Goal: Use online tool/utility: Utilize a website feature to perform a specific function

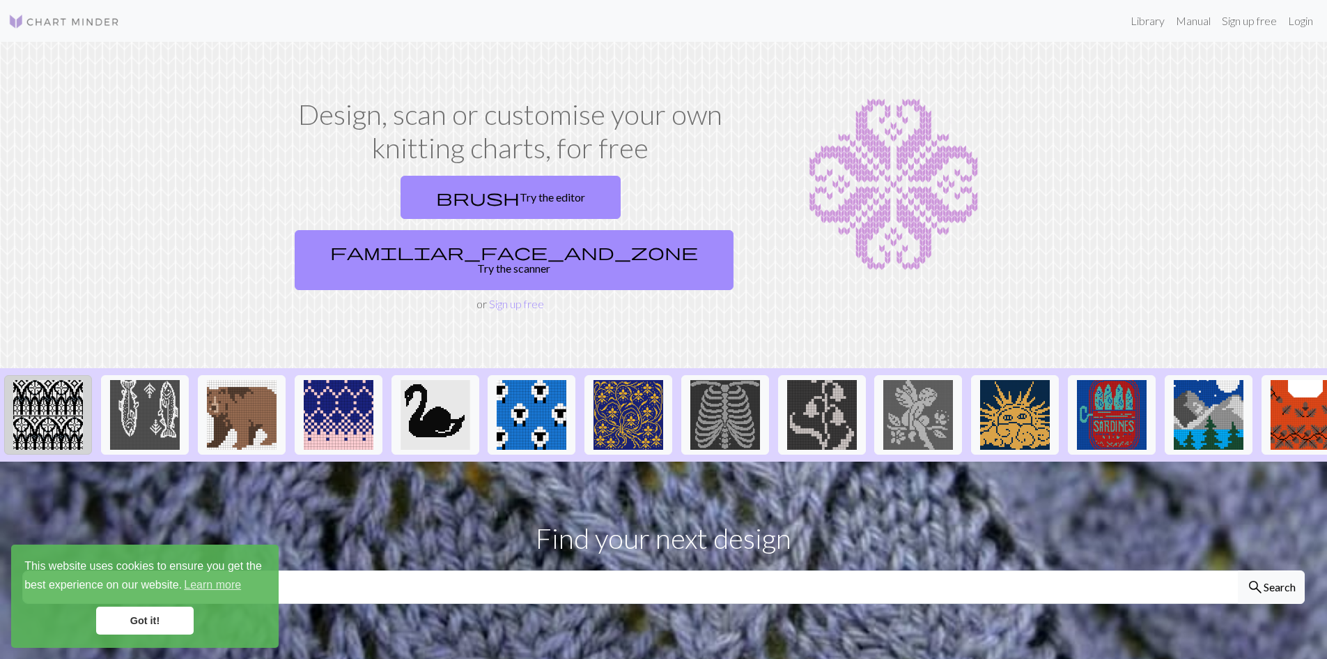
click at [42, 387] on img at bounding box center [48, 415] width 70 height 70
click at [128, 628] on link "Got it!" at bounding box center [145, 620] width 98 height 28
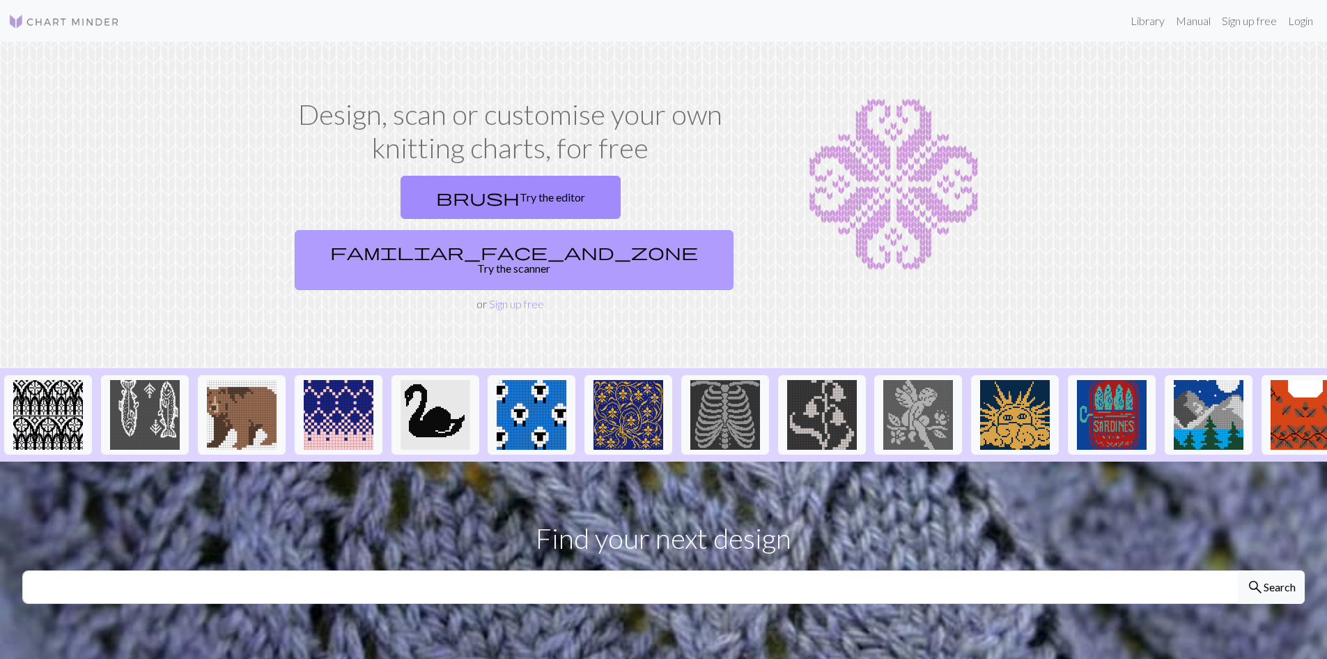
click at [580, 242] on span "familiar_face_and_zone" at bounding box center [514, 252] width 368 height 20
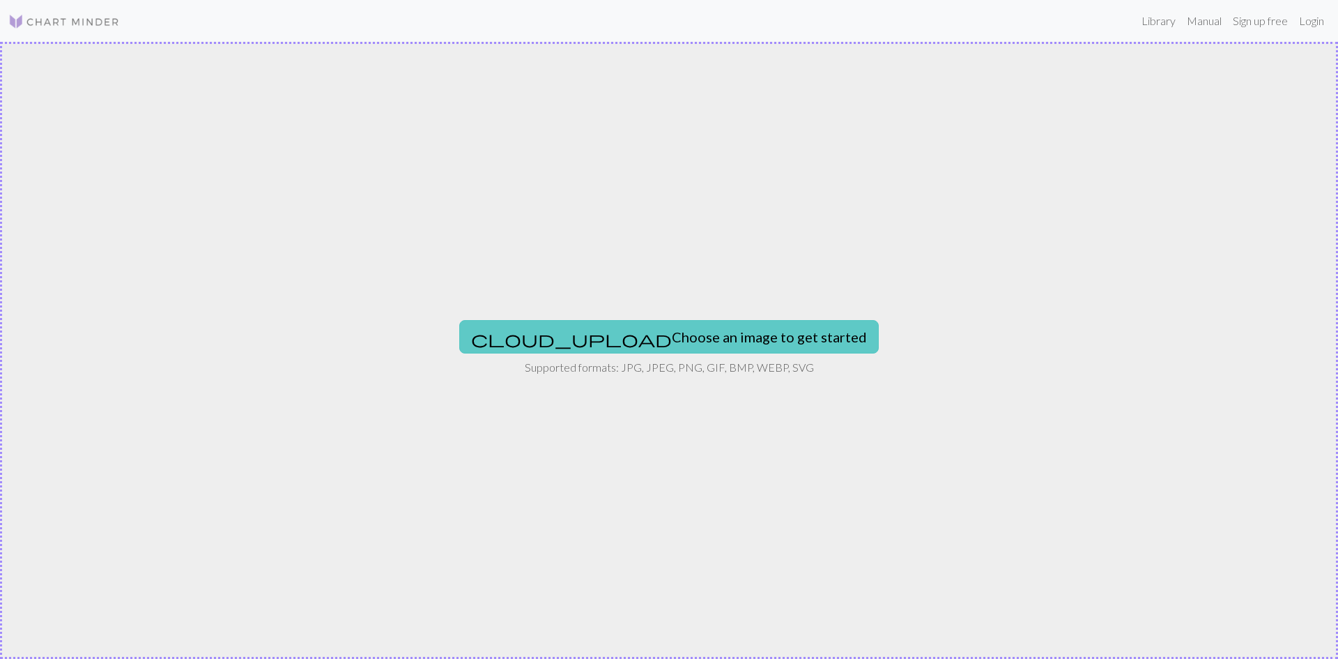
click at [658, 351] on button "cloud_upload Choose an image to get started" at bounding box center [669, 336] width 420 height 33
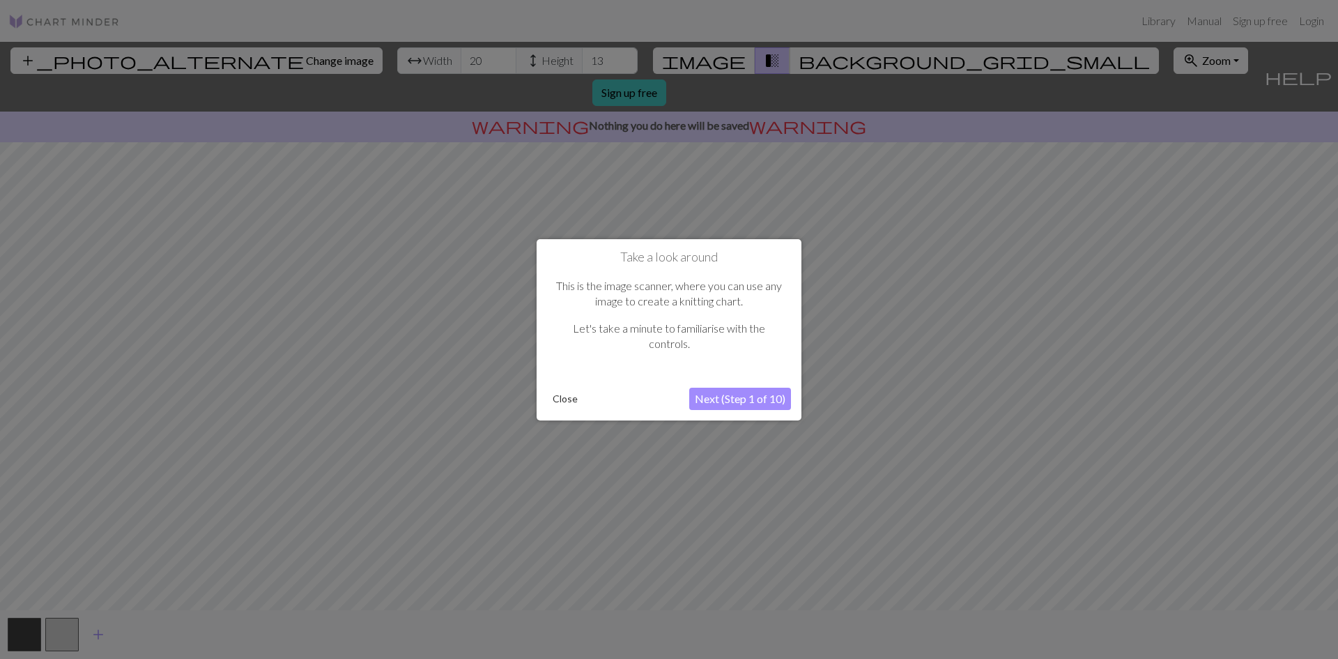
click at [734, 397] on button "Next (Step 1 of 10)" at bounding box center [740, 398] width 102 height 22
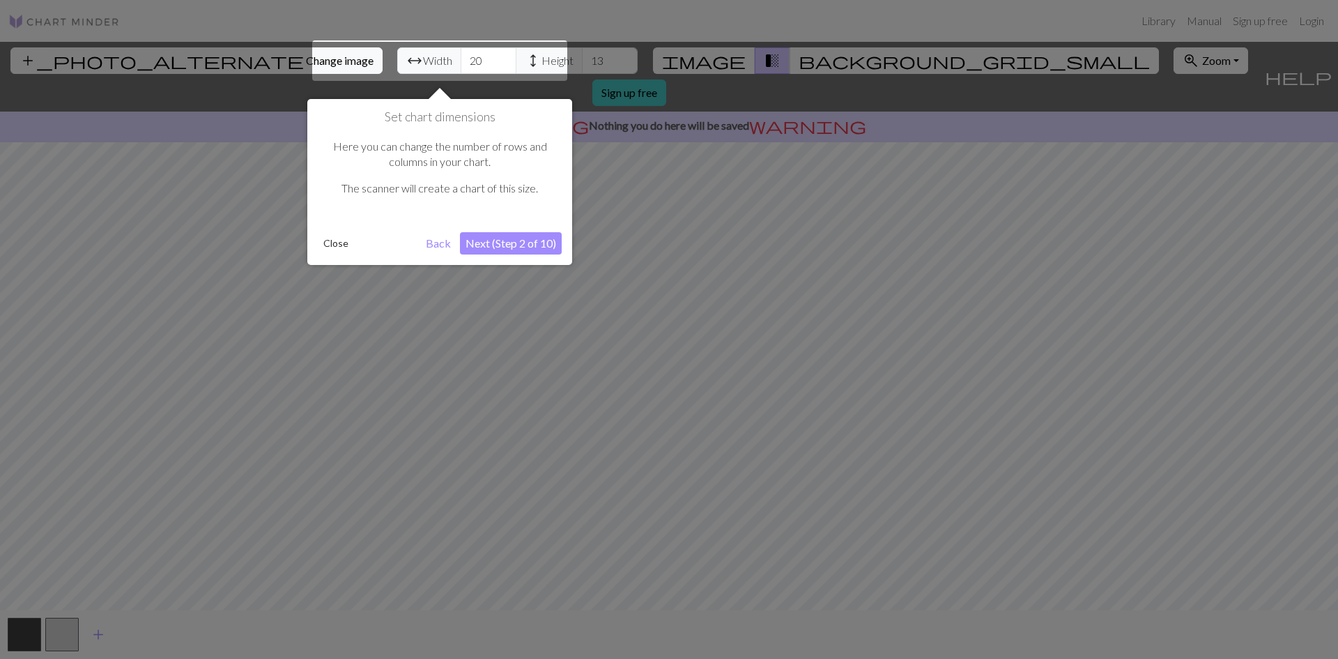
click at [524, 239] on button "Next (Step 2 of 10)" at bounding box center [511, 243] width 102 height 22
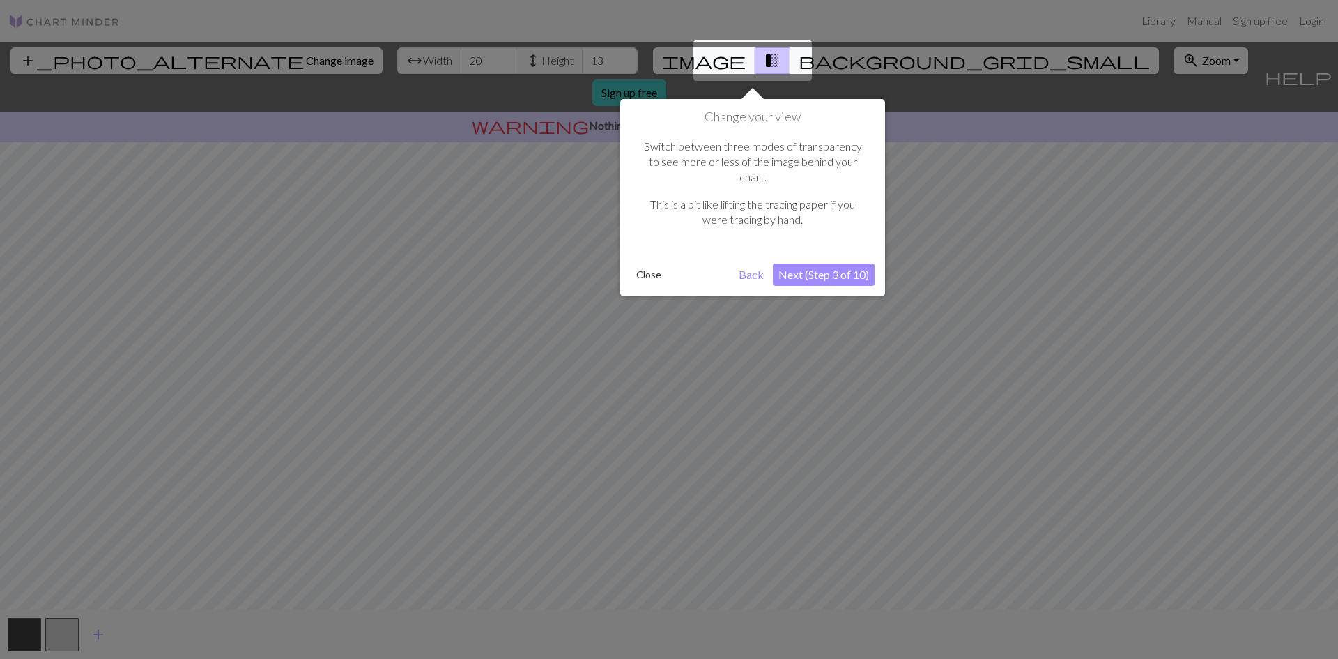
click at [829, 263] on button "Next (Step 3 of 10)" at bounding box center [824, 274] width 102 height 22
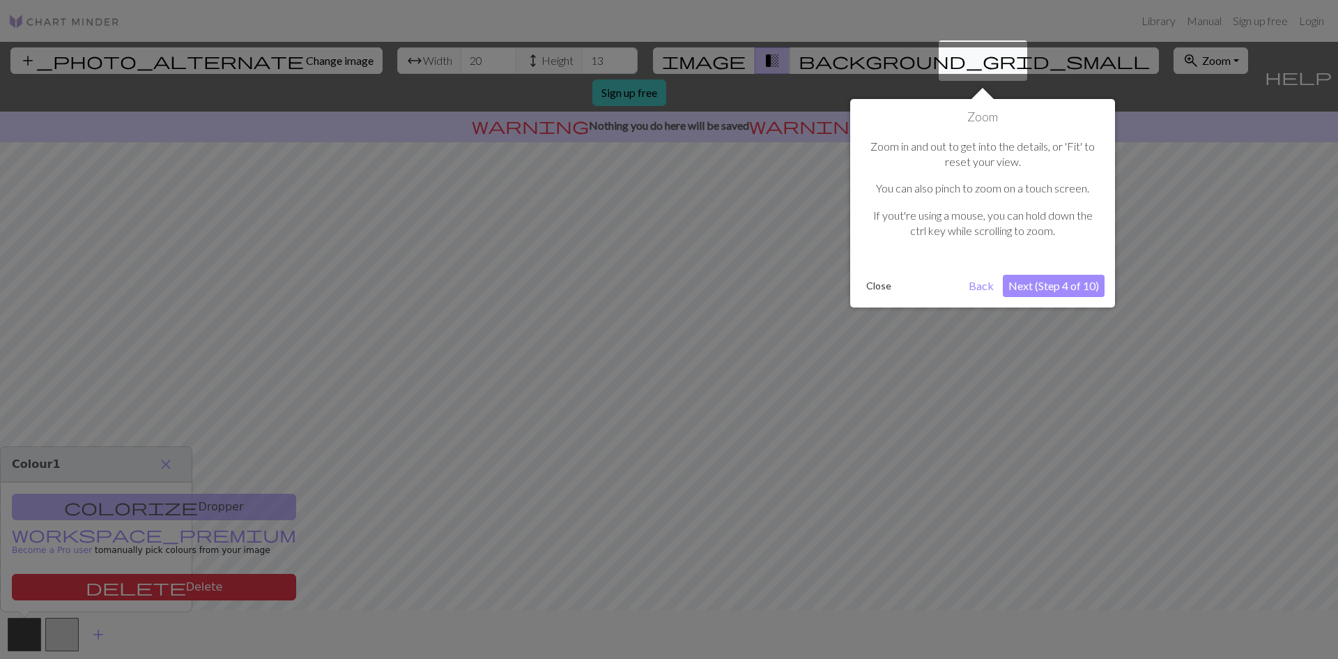
click at [1017, 288] on button "Next (Step 4 of 10)" at bounding box center [1054, 286] width 102 height 22
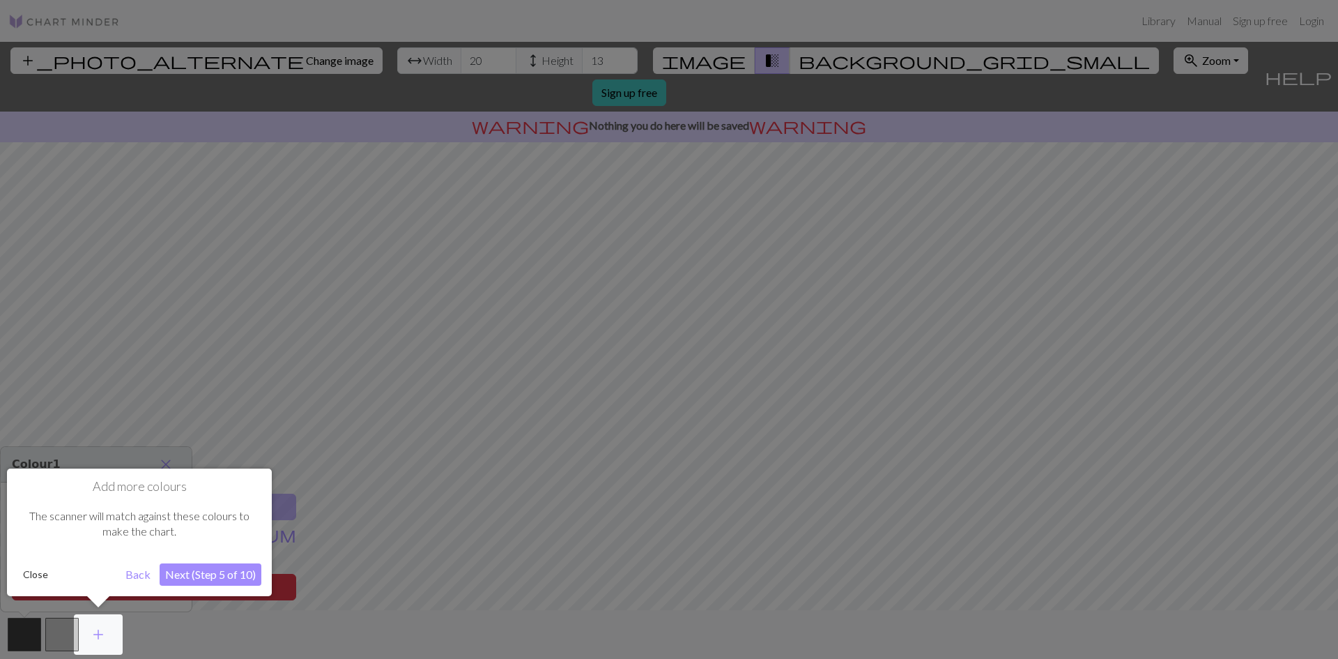
click at [243, 577] on button "Next (Step 5 of 10)" at bounding box center [211, 574] width 102 height 22
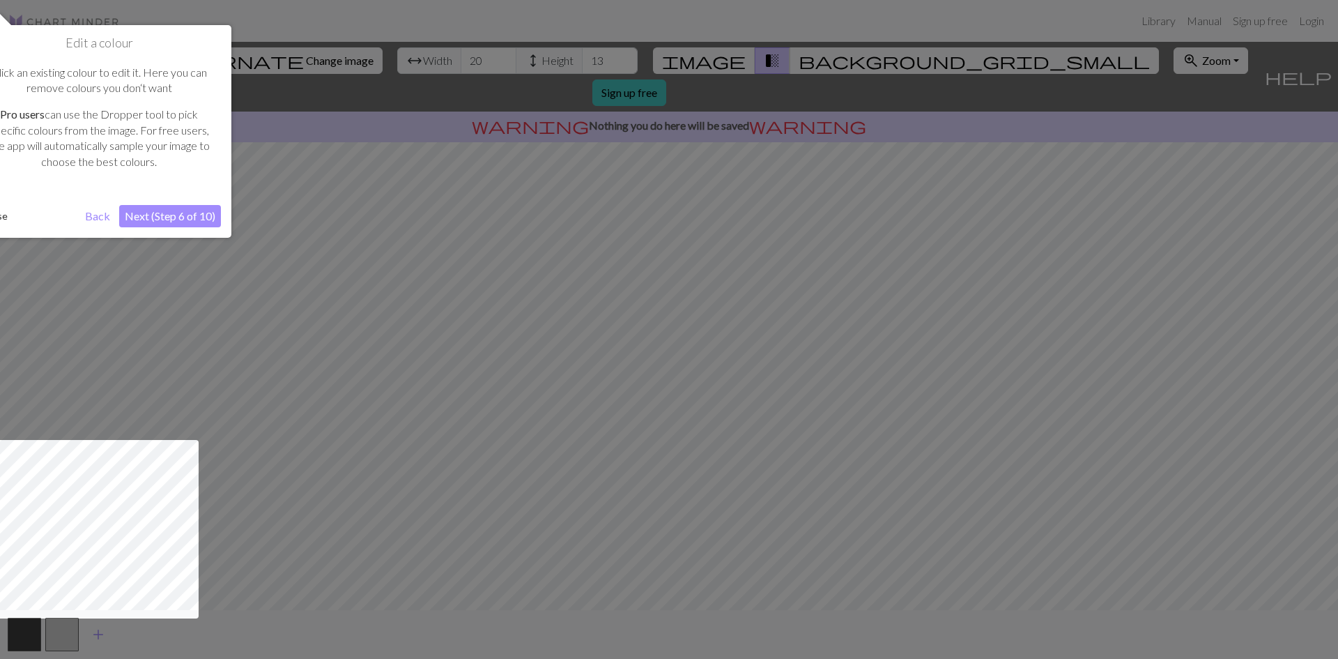
click at [171, 218] on button "Next (Step 6 of 10)" at bounding box center [170, 216] width 102 height 22
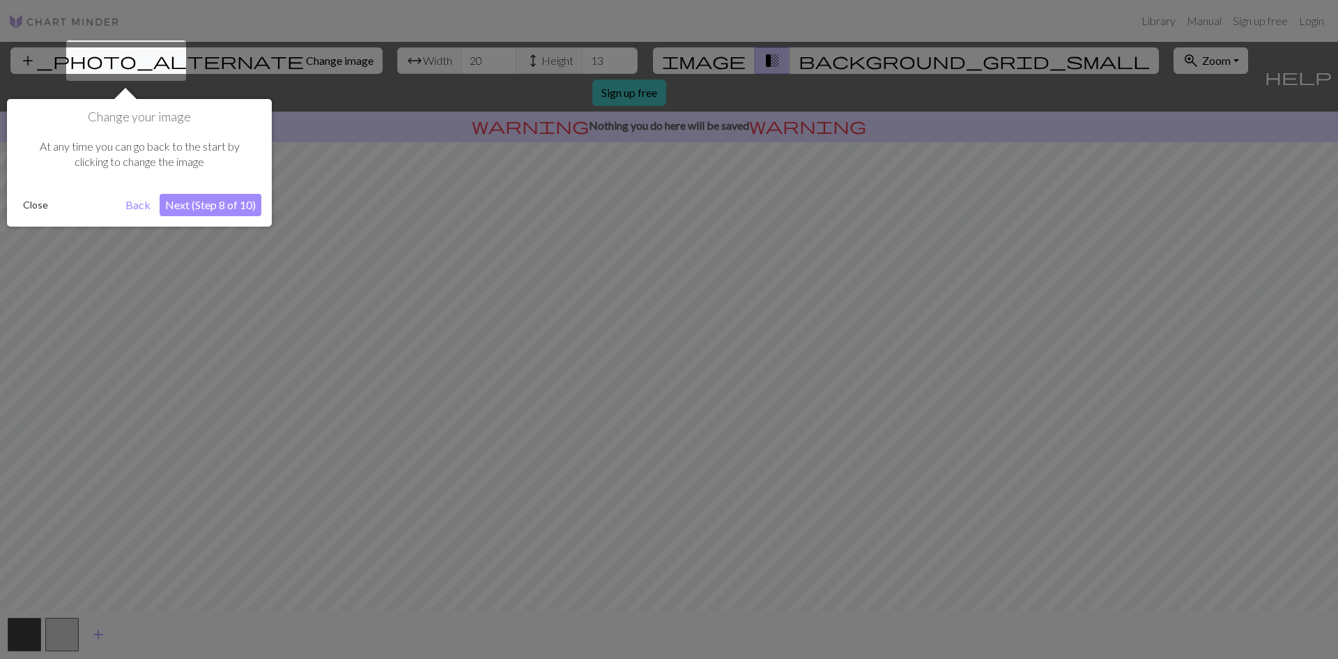
click at [195, 207] on button "Next (Step 8 of 10)" at bounding box center [211, 205] width 102 height 22
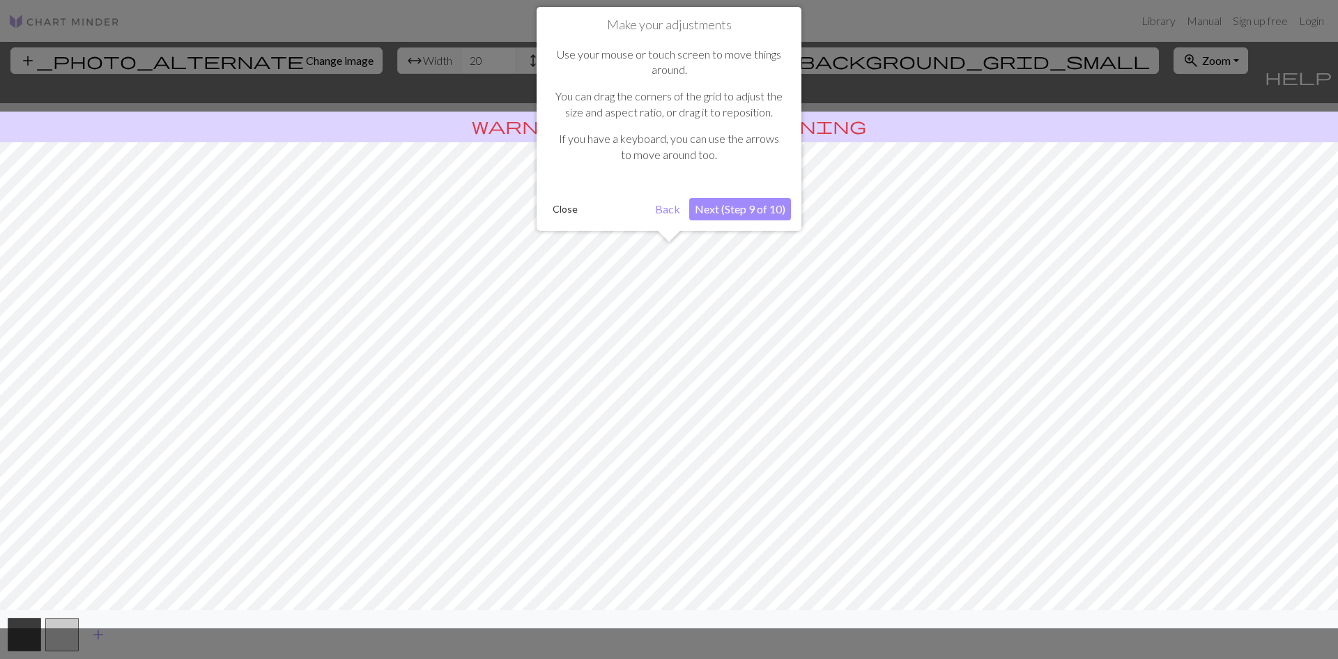
click at [760, 208] on button "Next (Step 9 of 10)" at bounding box center [740, 209] width 102 height 22
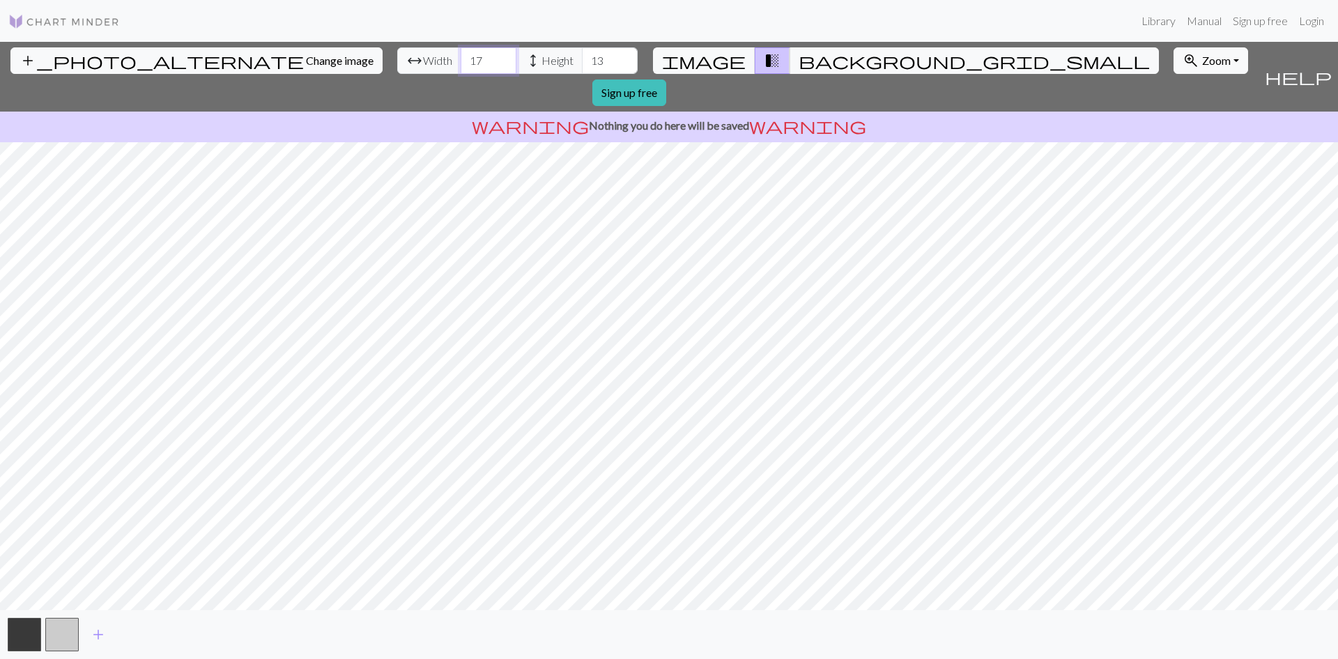
drag, startPoint x: 416, startPoint y: 61, endPoint x: 339, endPoint y: 61, distance: 77.3
click at [461, 61] on input "17" at bounding box center [489, 60] width 56 height 26
click at [461, 55] on input "26" at bounding box center [489, 60] width 56 height 26
type input "78"
click at [461, 55] on input "78" at bounding box center [489, 60] width 56 height 26
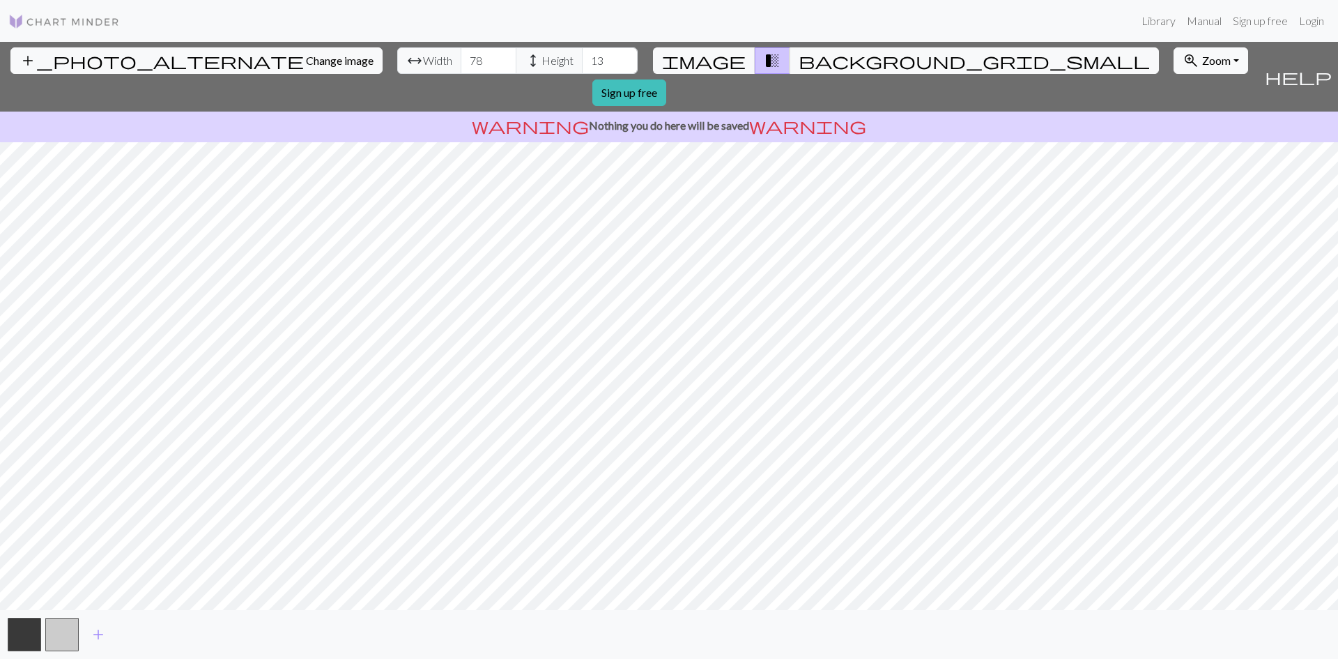
click at [525, 53] on span "height" at bounding box center [533, 61] width 17 height 20
click at [582, 55] on input "87" at bounding box center [610, 60] width 56 height 26
click at [582, 55] on input "88" at bounding box center [610, 60] width 56 height 26
click at [582, 55] on input "89" at bounding box center [610, 60] width 56 height 26
click at [582, 55] on input "90" at bounding box center [610, 60] width 56 height 26
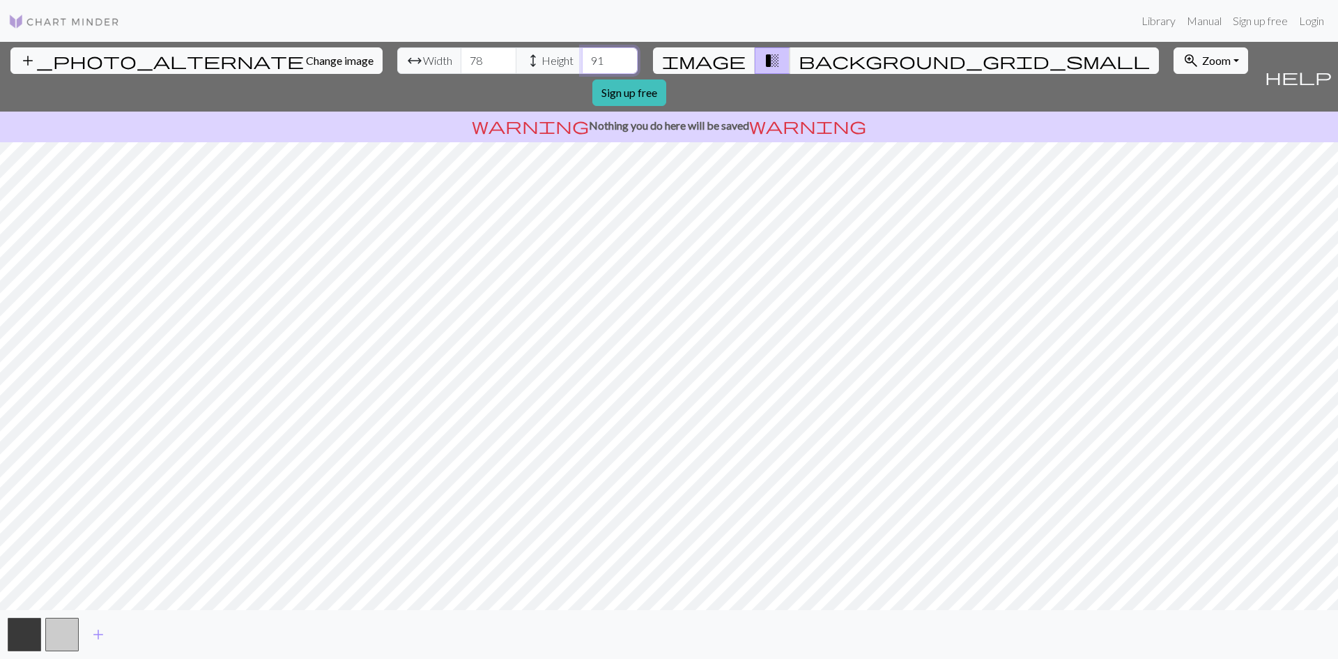
click at [582, 55] on input "91" at bounding box center [610, 60] width 56 height 26
click at [582, 55] on input "92" at bounding box center [610, 60] width 56 height 26
click at [582, 55] on input "93" at bounding box center [610, 60] width 56 height 26
click at [582, 55] on input "94" at bounding box center [610, 60] width 56 height 26
click at [582, 55] on input "95" at bounding box center [610, 60] width 56 height 26
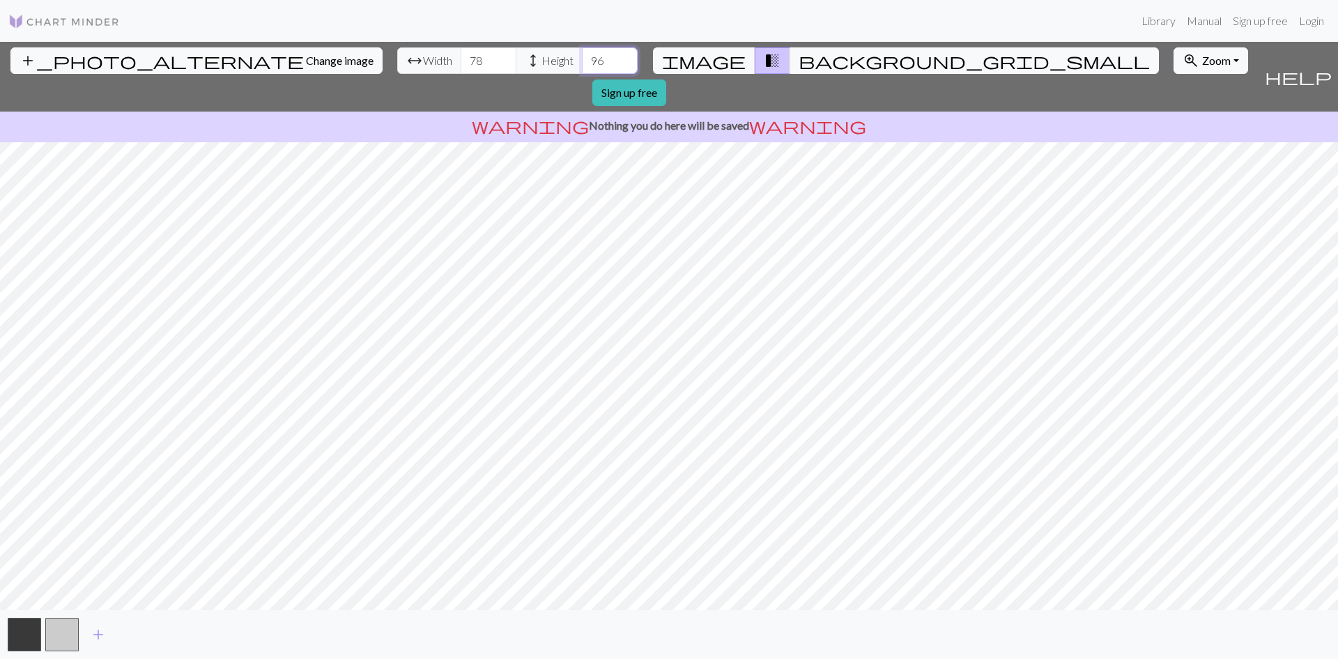
click at [582, 55] on input "96" at bounding box center [610, 60] width 56 height 26
click at [582, 55] on input "97" at bounding box center [610, 60] width 56 height 26
click at [582, 55] on input "98" at bounding box center [610, 60] width 56 height 26
click at [582, 55] on input "99" at bounding box center [610, 60] width 56 height 26
type input "203"
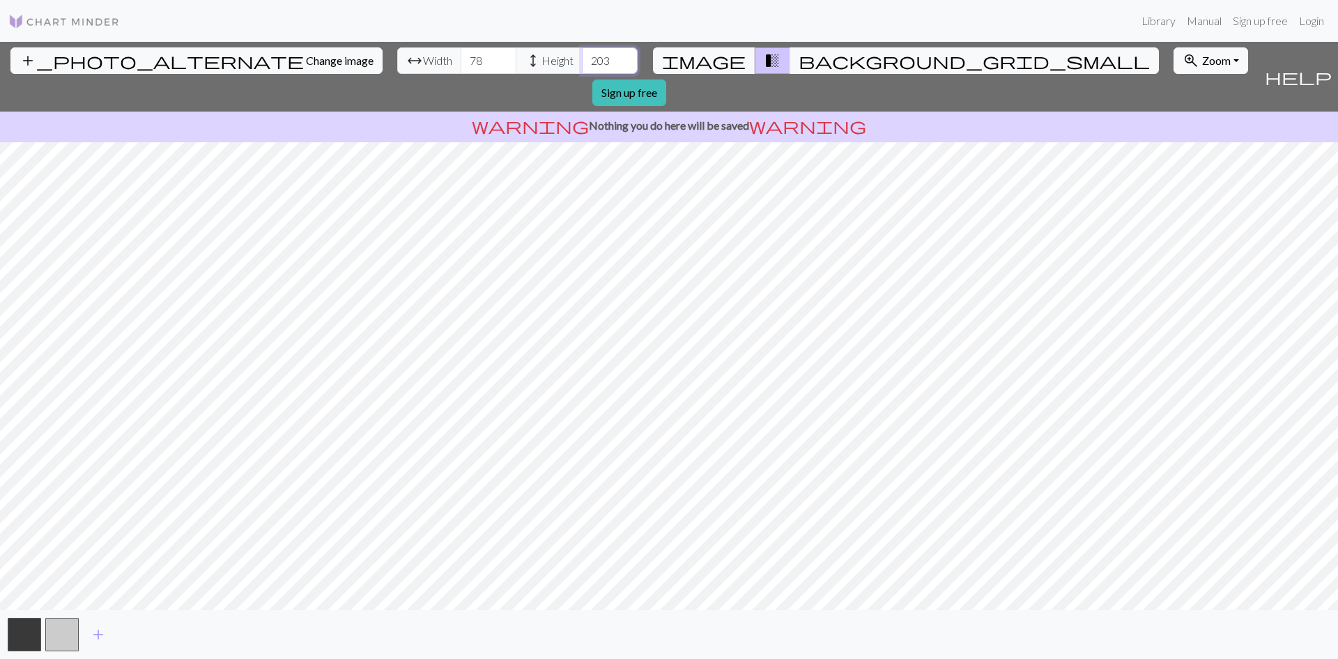
click at [582, 55] on input "203" at bounding box center [610, 60] width 56 height 26
click at [461, 55] on input "176" at bounding box center [489, 60] width 56 height 26
drag, startPoint x: 412, startPoint y: 61, endPoint x: 362, endPoint y: 61, distance: 49.5
click at [397, 61] on div "arrow_range Width 176 height Height 203" at bounding box center [517, 60] width 240 height 26
click at [461, 66] on input "202" at bounding box center [489, 60] width 56 height 26
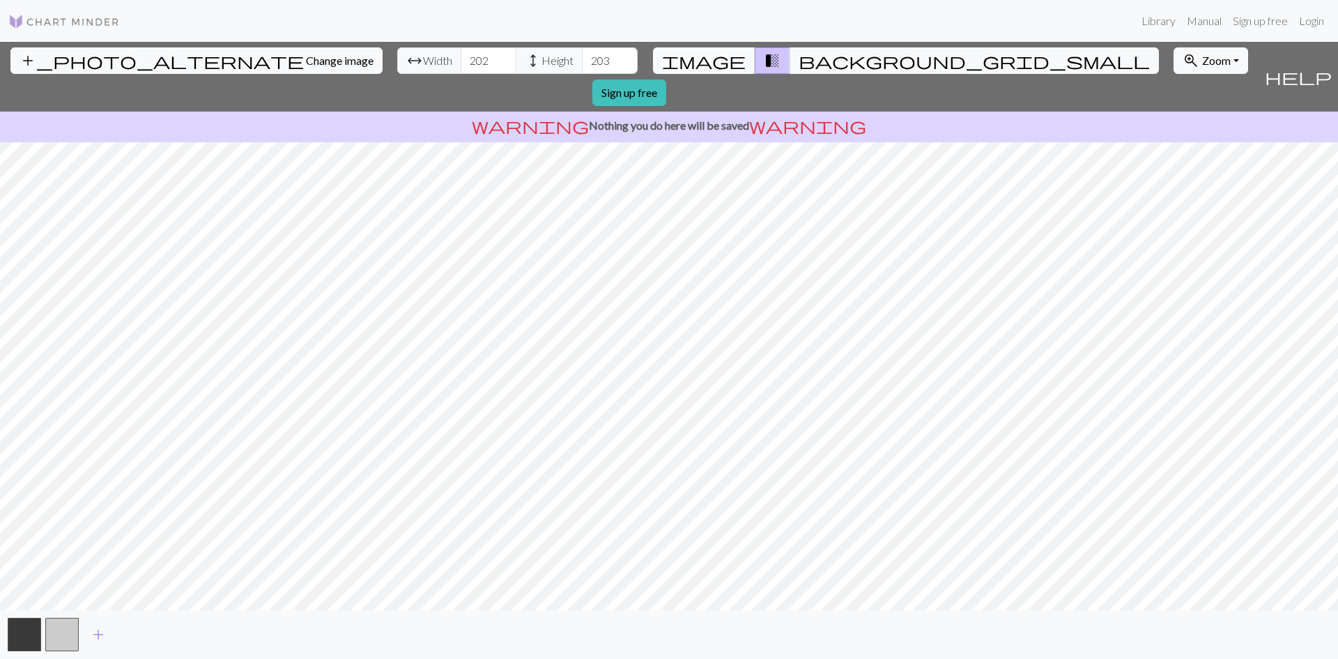
click at [707, 64] on button "image" at bounding box center [704, 60] width 102 height 26
click at [799, 57] on span "background_grid_small" at bounding box center [974, 61] width 351 height 20
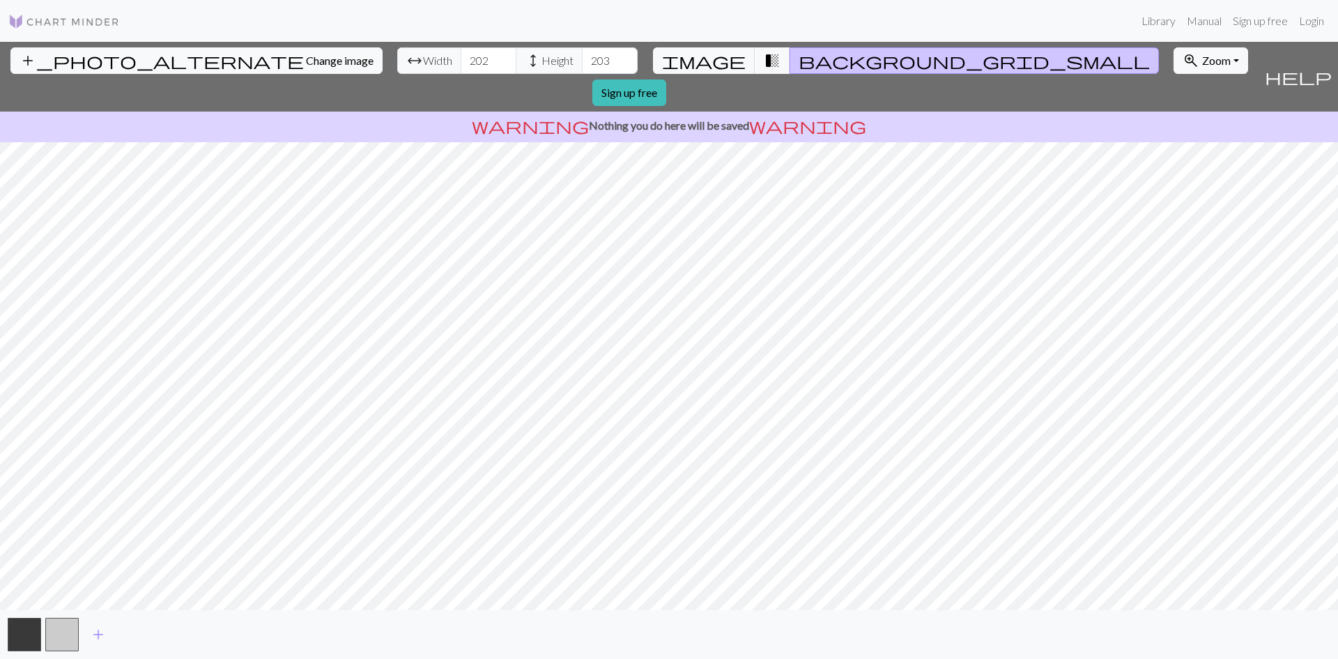
click at [423, 56] on span "Width" at bounding box center [437, 60] width 29 height 17
drag, startPoint x: 410, startPoint y: 62, endPoint x: 368, endPoint y: 62, distance: 42.5
click at [397, 62] on div "arrow_range Width 202 height Height 203" at bounding box center [517, 60] width 240 height 26
type input "153"
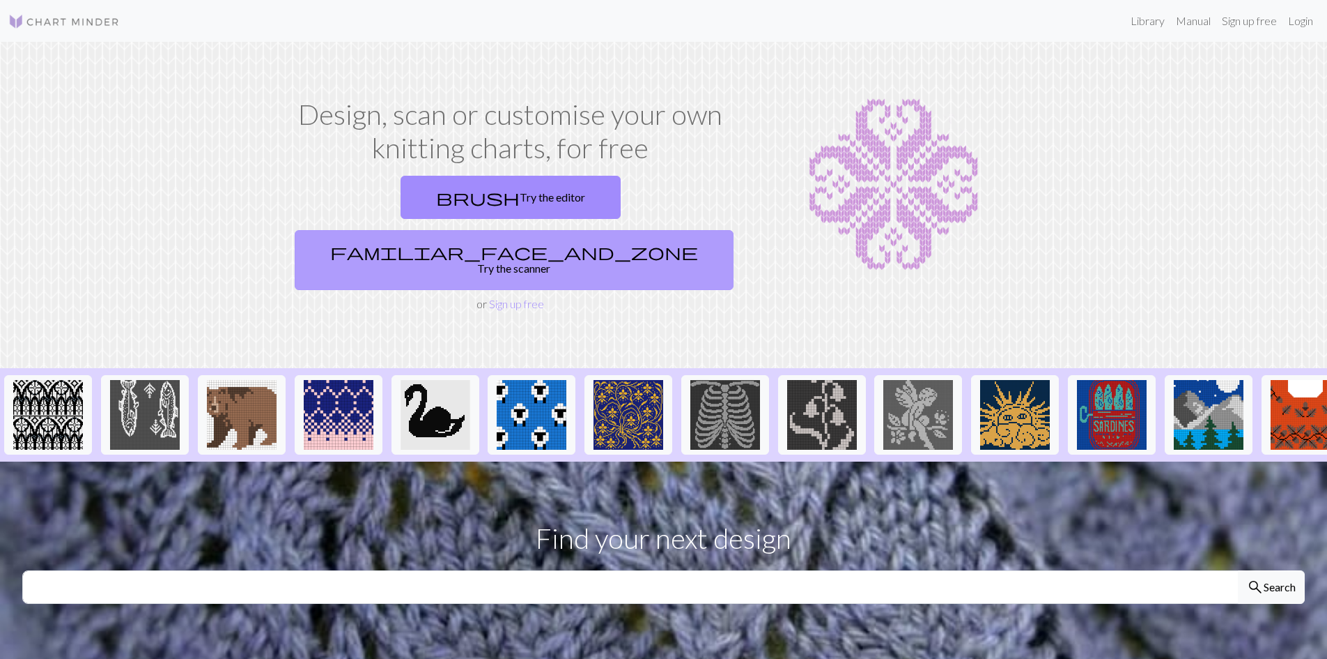
click at [615, 230] on link "familiar_face_and_zone Try the scanner" at bounding box center [514, 260] width 439 height 60
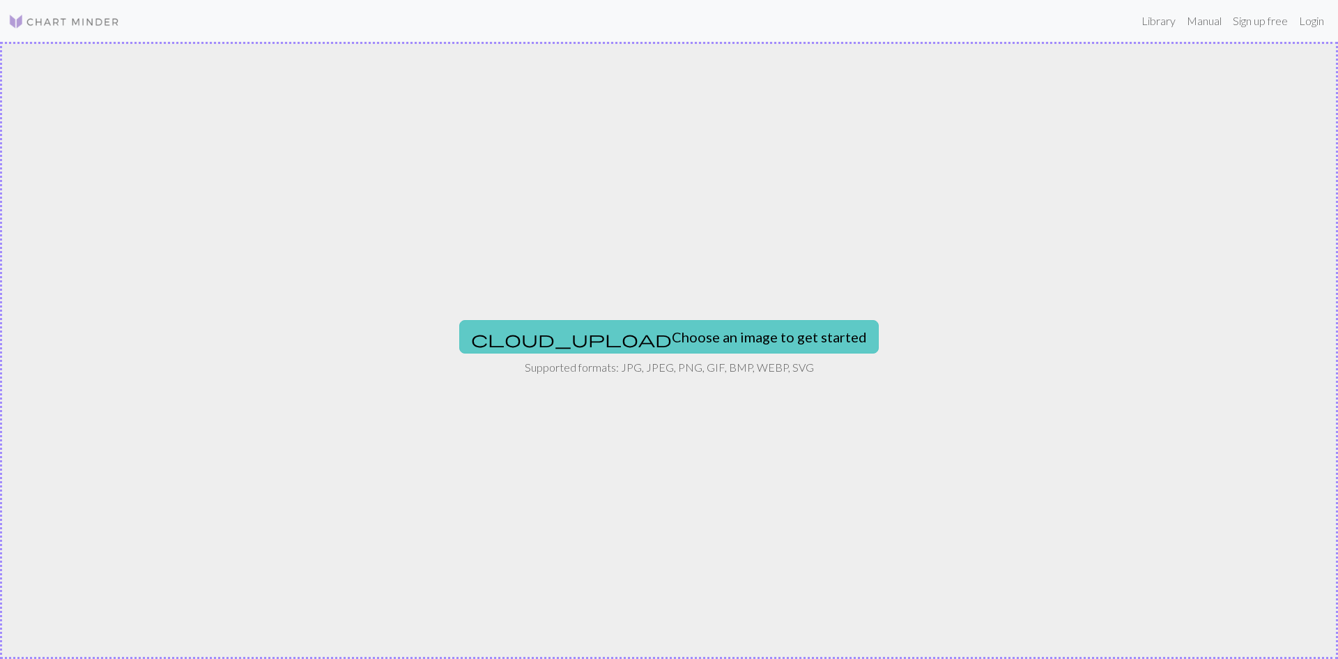
click at [679, 335] on button "cloud_upload Choose an image to get started" at bounding box center [669, 336] width 420 height 33
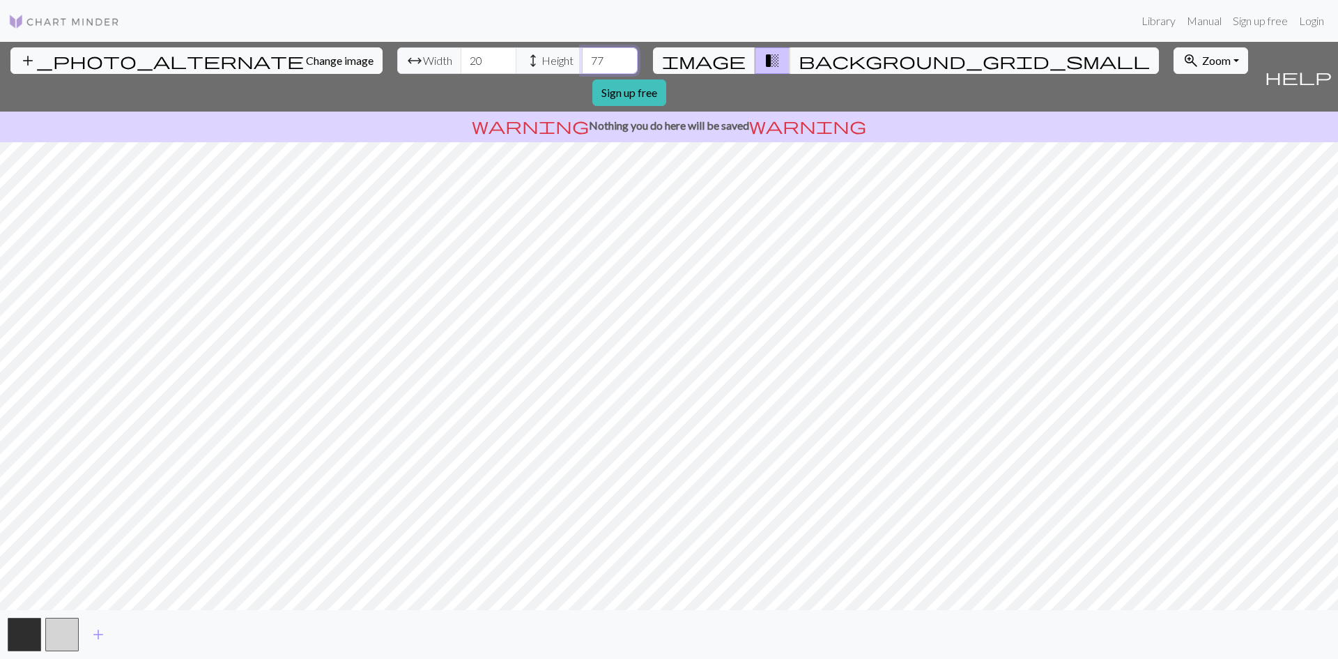
click at [582, 57] on input "77" at bounding box center [610, 60] width 56 height 26
click at [95, 627] on span "add" at bounding box center [98, 634] width 17 height 20
click at [582, 55] on input "207" at bounding box center [610, 60] width 56 height 26
type input "206"
click at [582, 66] on input "206" at bounding box center [610, 60] width 56 height 26
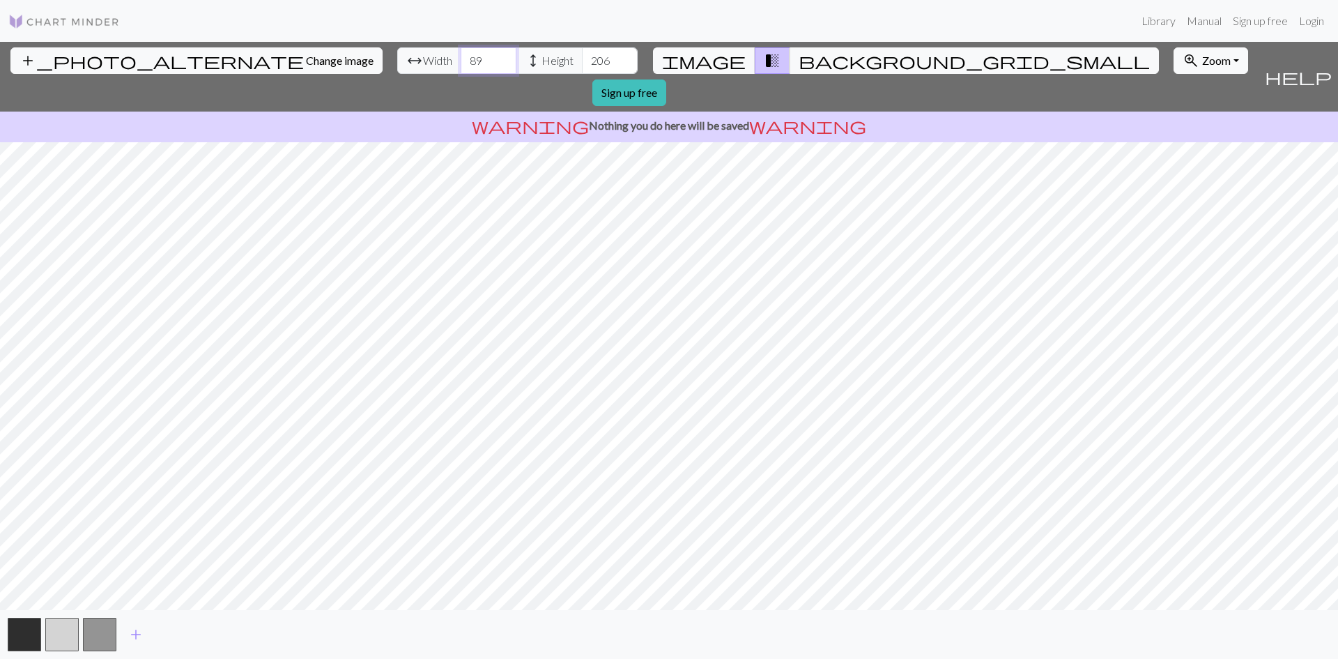
click at [461, 54] on input "89" at bounding box center [489, 60] width 56 height 26
type input "100"
click at [461, 54] on input "100" at bounding box center [489, 60] width 56 height 26
click at [707, 58] on button "image" at bounding box center [704, 60] width 102 height 26
click at [764, 65] on span "transition_fade" at bounding box center [772, 61] width 17 height 20
